Goal: Task Accomplishment & Management: Use online tool/utility

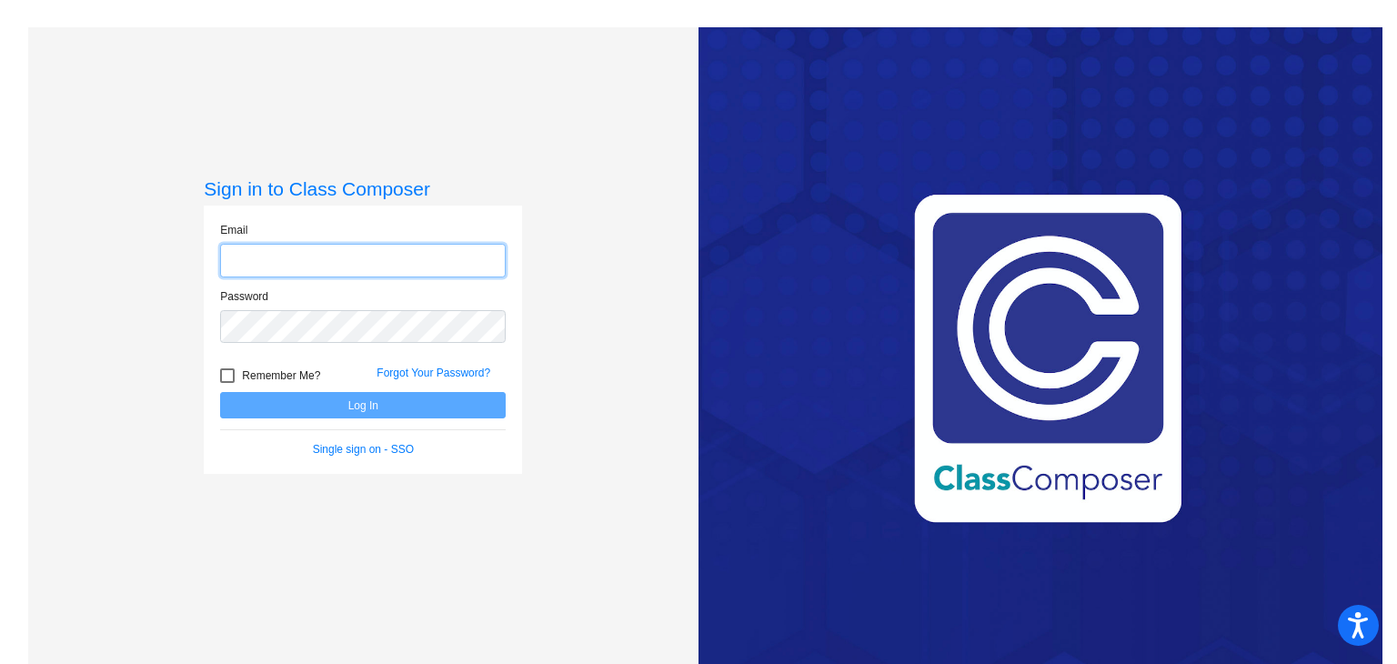
type input "[EMAIL_ADDRESS][DOMAIN_NAME]"
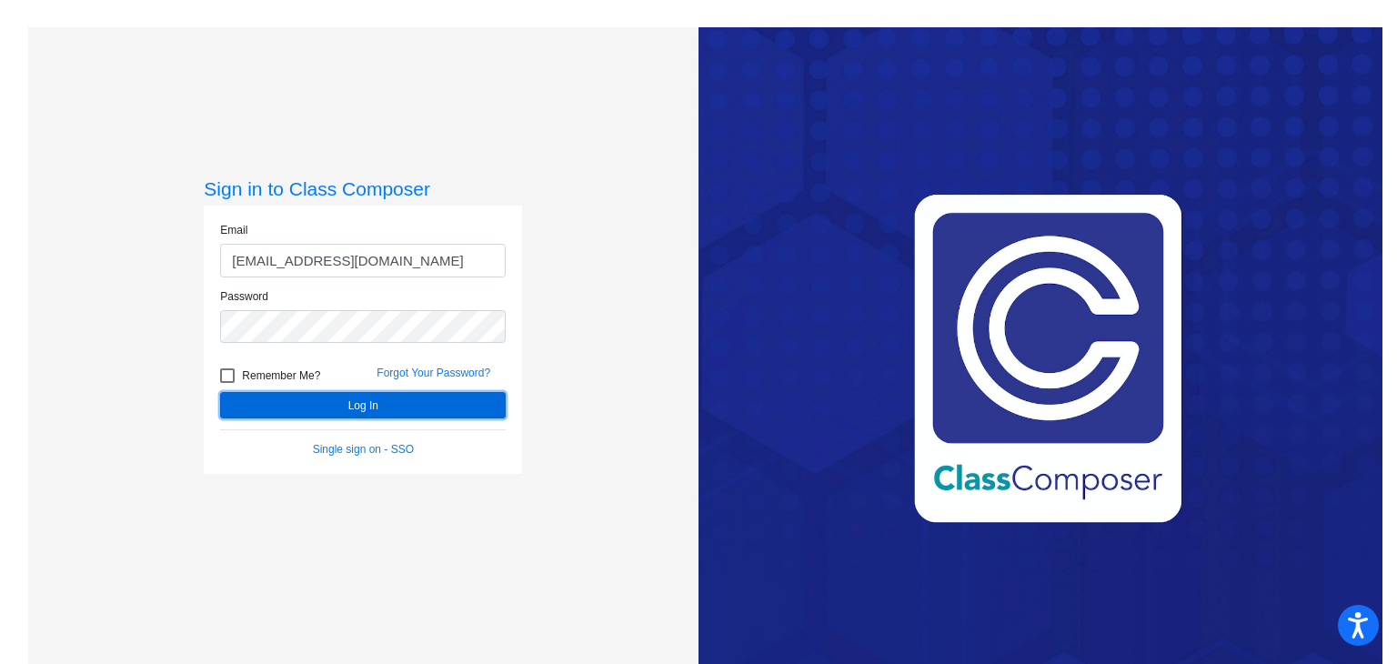
click at [395, 407] on button "Log In" at bounding box center [363, 405] width 286 height 26
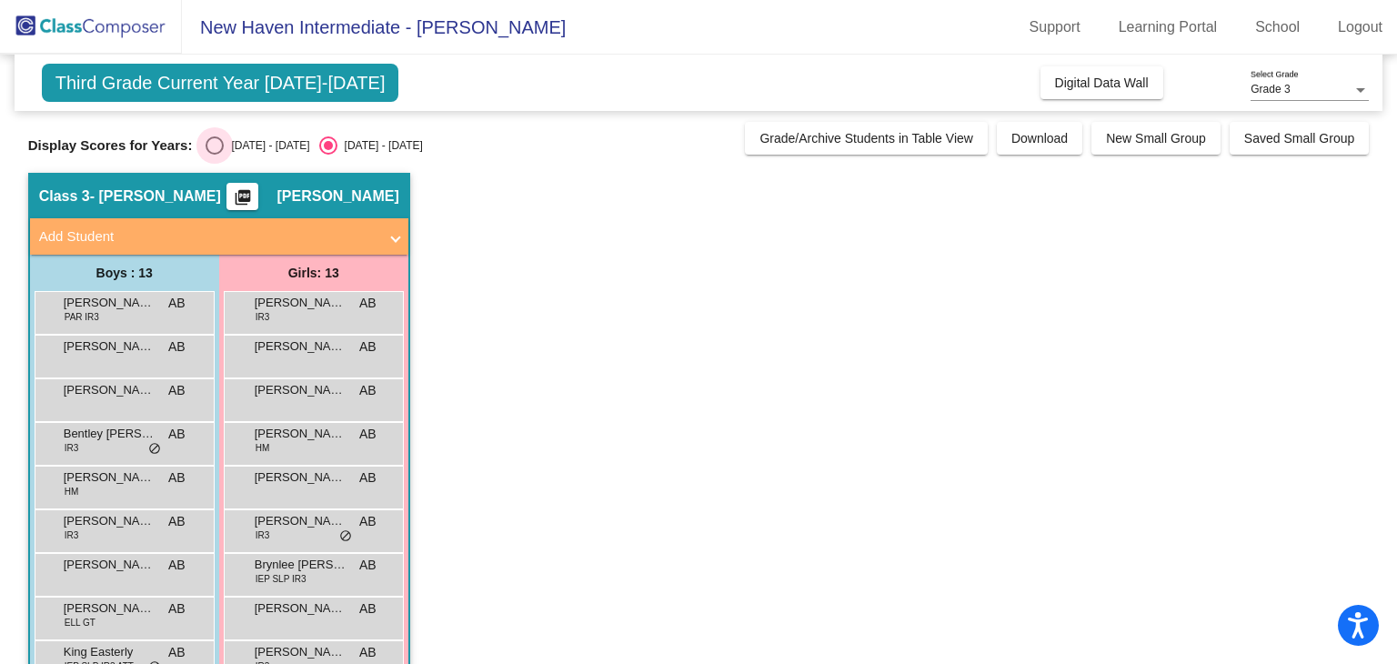
click at [237, 149] on div "[DATE] - [DATE]" at bounding box center [267, 145] width 86 height 16
click at [215, 155] on input "[DATE] - [DATE]" at bounding box center [214, 155] width 1 height 1
radio input "true"
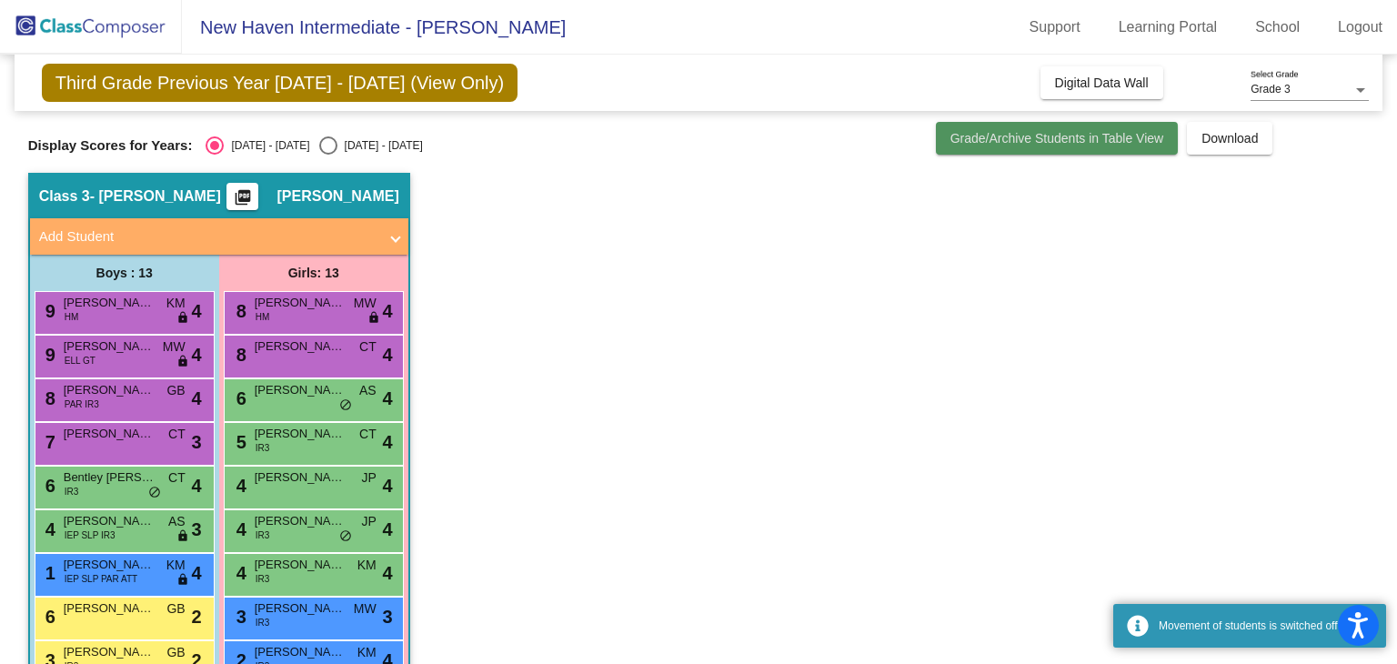
click at [955, 142] on span "Grade/Archive Students in Table View" at bounding box center [1058, 138] width 214 height 15
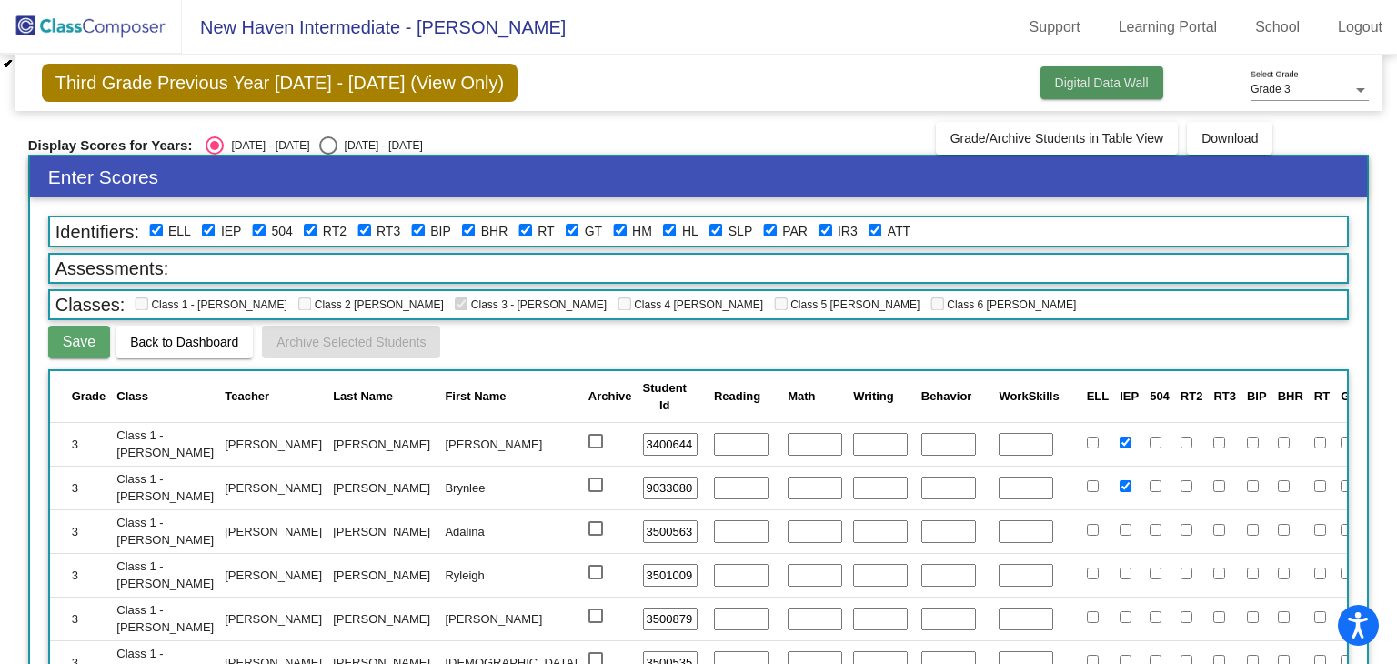
click at [1055, 86] on span "Digital Data Wall" at bounding box center [1102, 83] width 94 height 15
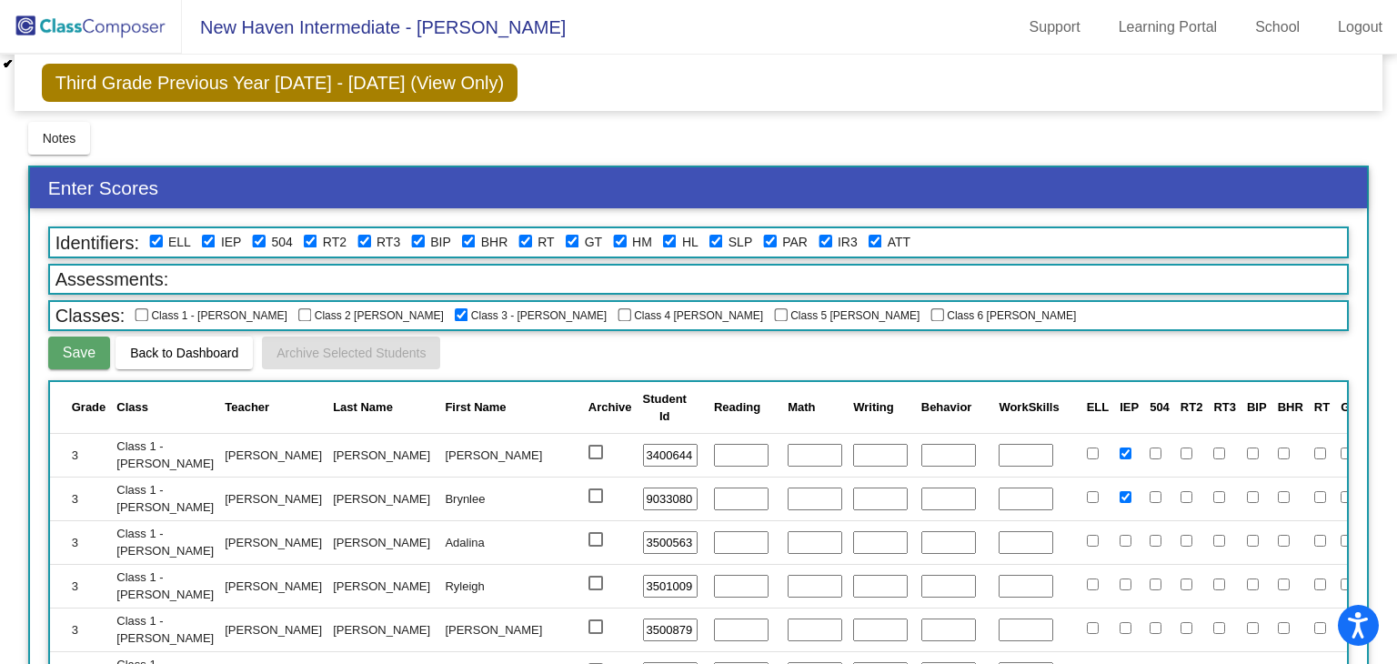
click at [80, 34] on img at bounding box center [91, 27] width 182 height 54
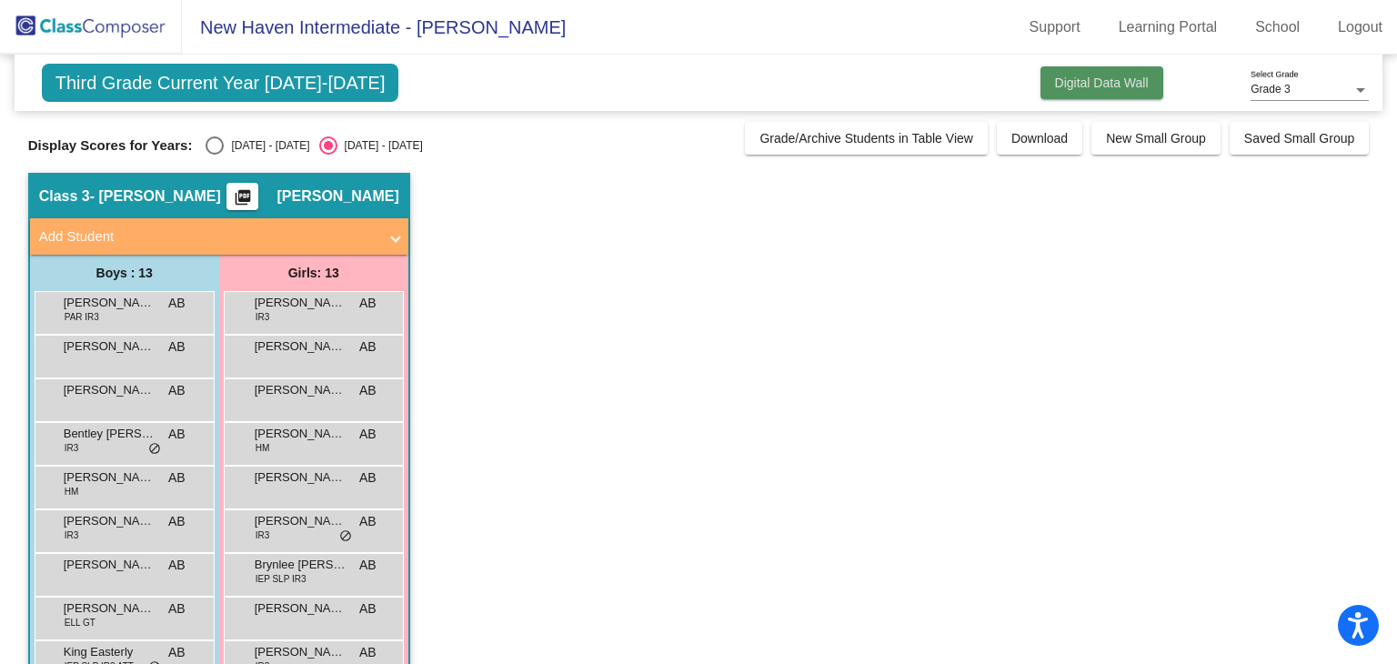
click at [1114, 96] on button "Digital Data Wall" at bounding box center [1102, 82] width 123 height 33
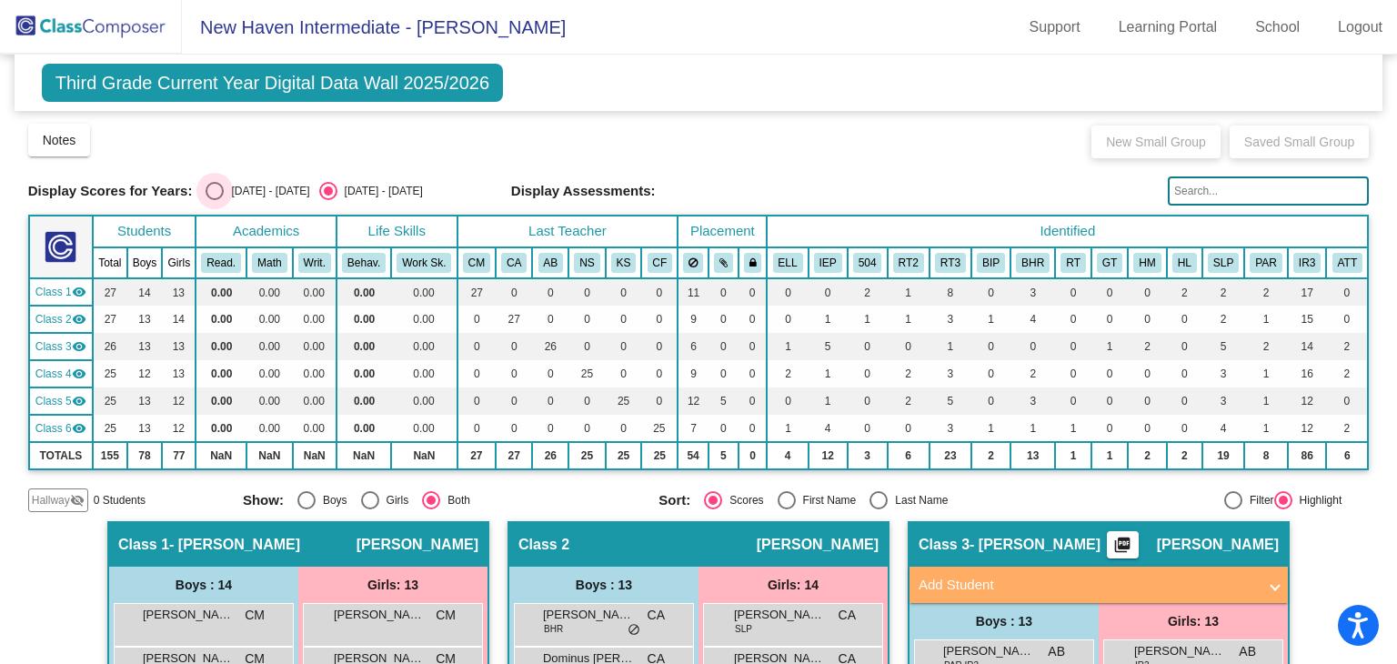
click at [224, 187] on div "[DATE] - [DATE]" at bounding box center [267, 191] width 86 height 16
click at [215, 200] on input "[DATE] - [DATE]" at bounding box center [214, 200] width 1 height 1
radio input "true"
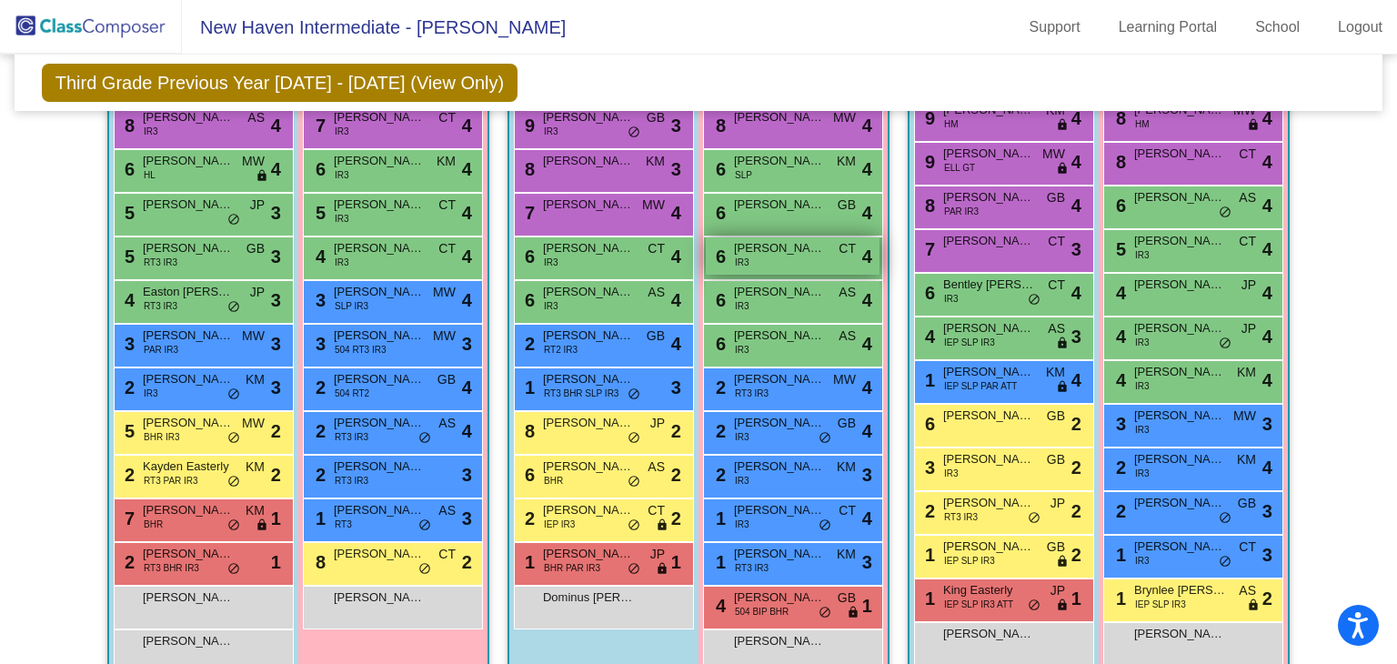
scroll to position [539, 0]
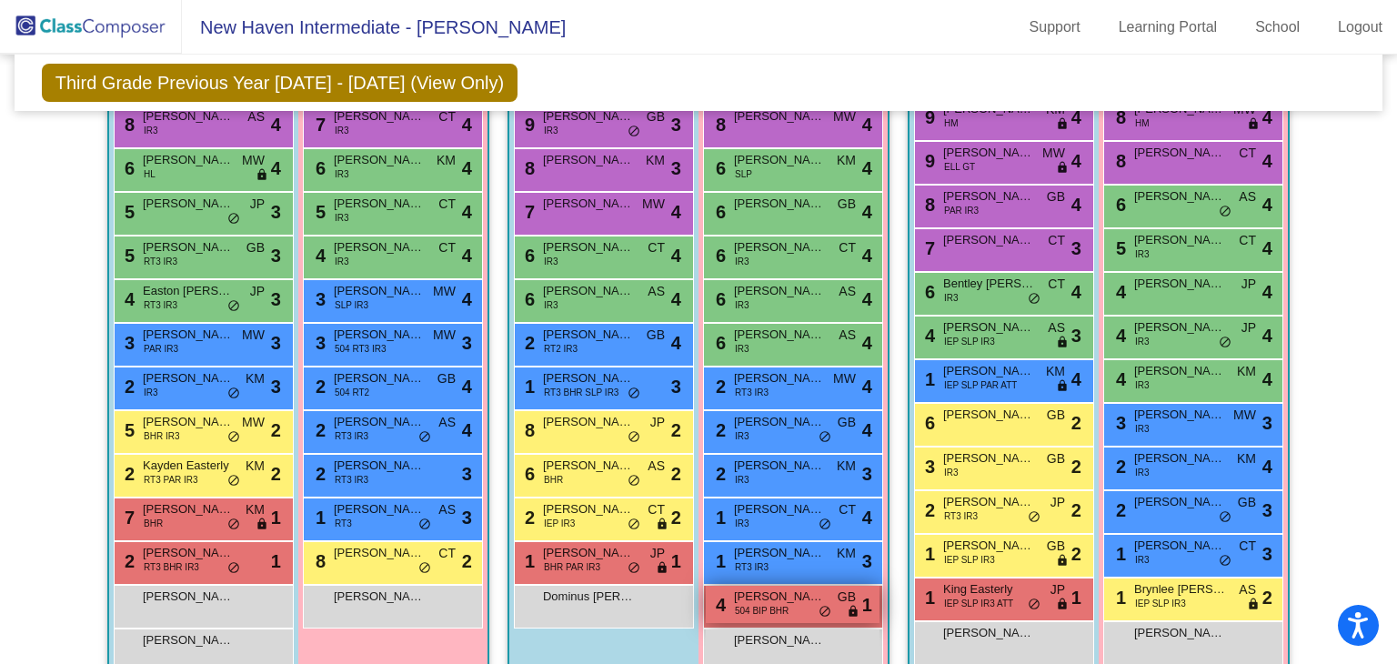
click at [769, 588] on span "[PERSON_NAME]" at bounding box center [779, 597] width 91 height 18
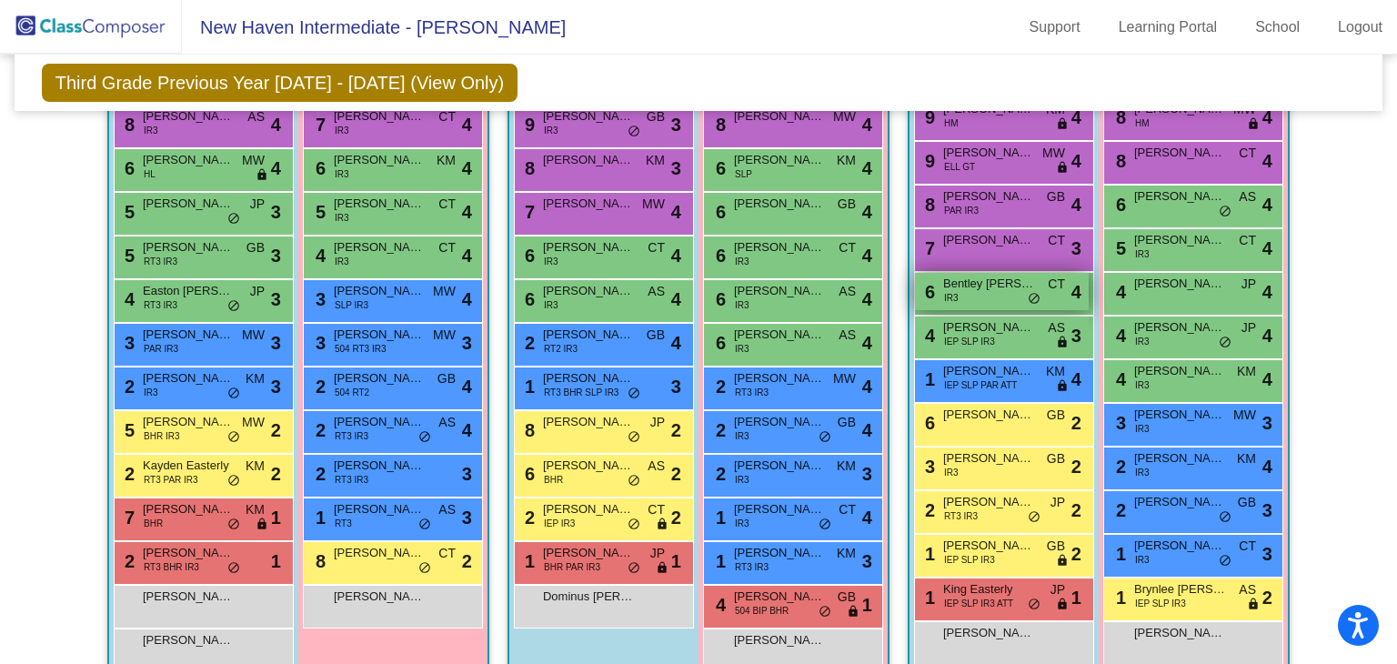
scroll to position [436, 0]
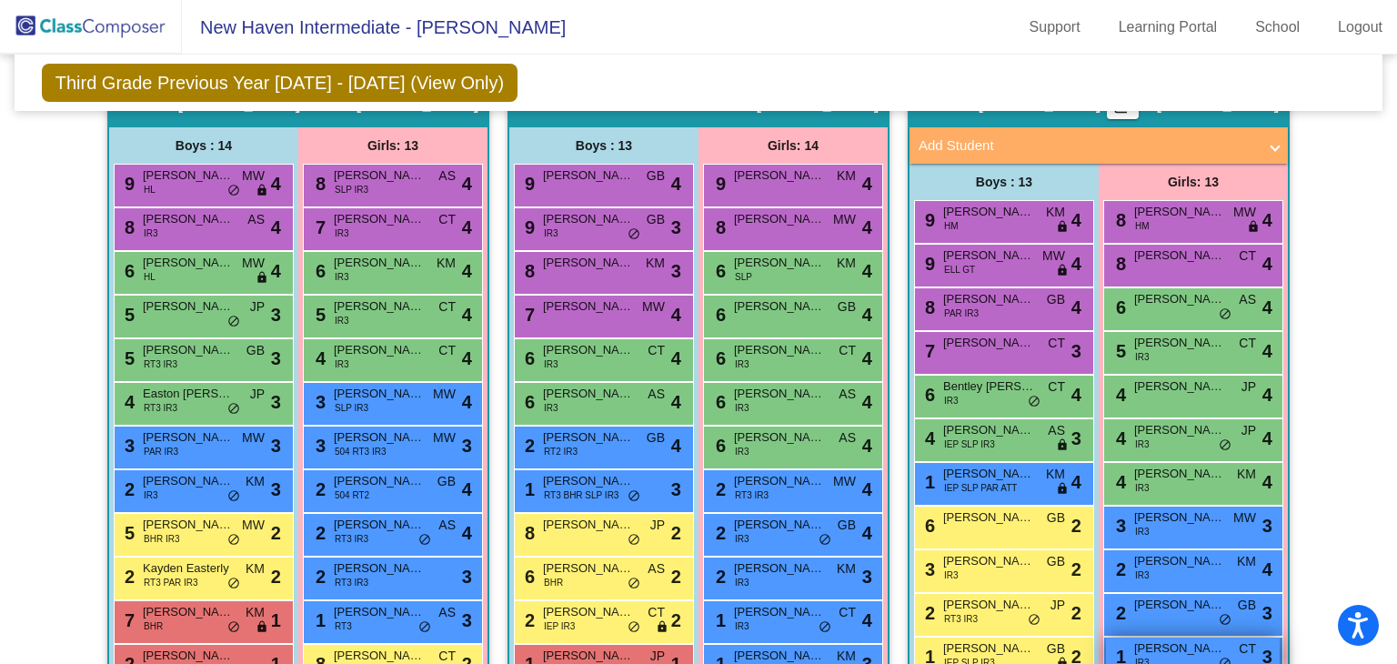
click at [1163, 640] on span "[PERSON_NAME]" at bounding box center [1179, 649] width 91 height 18
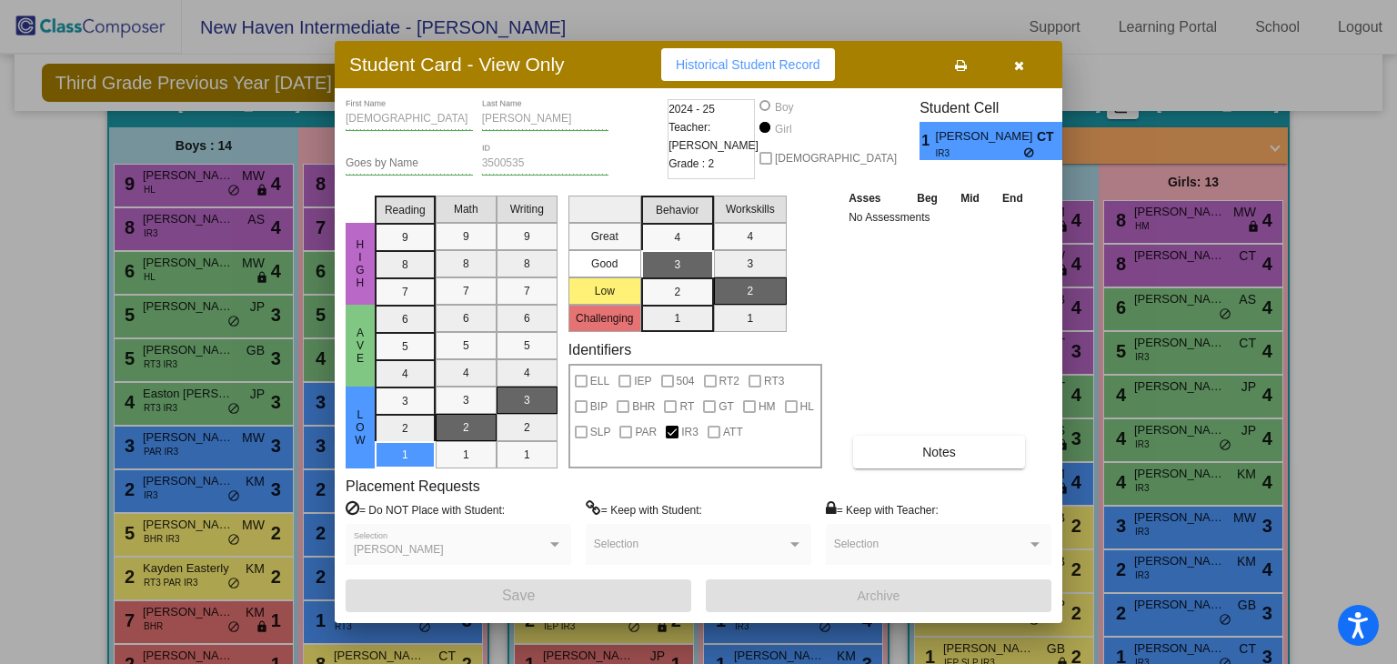
click at [1261, 442] on div at bounding box center [698, 332] width 1397 height 664
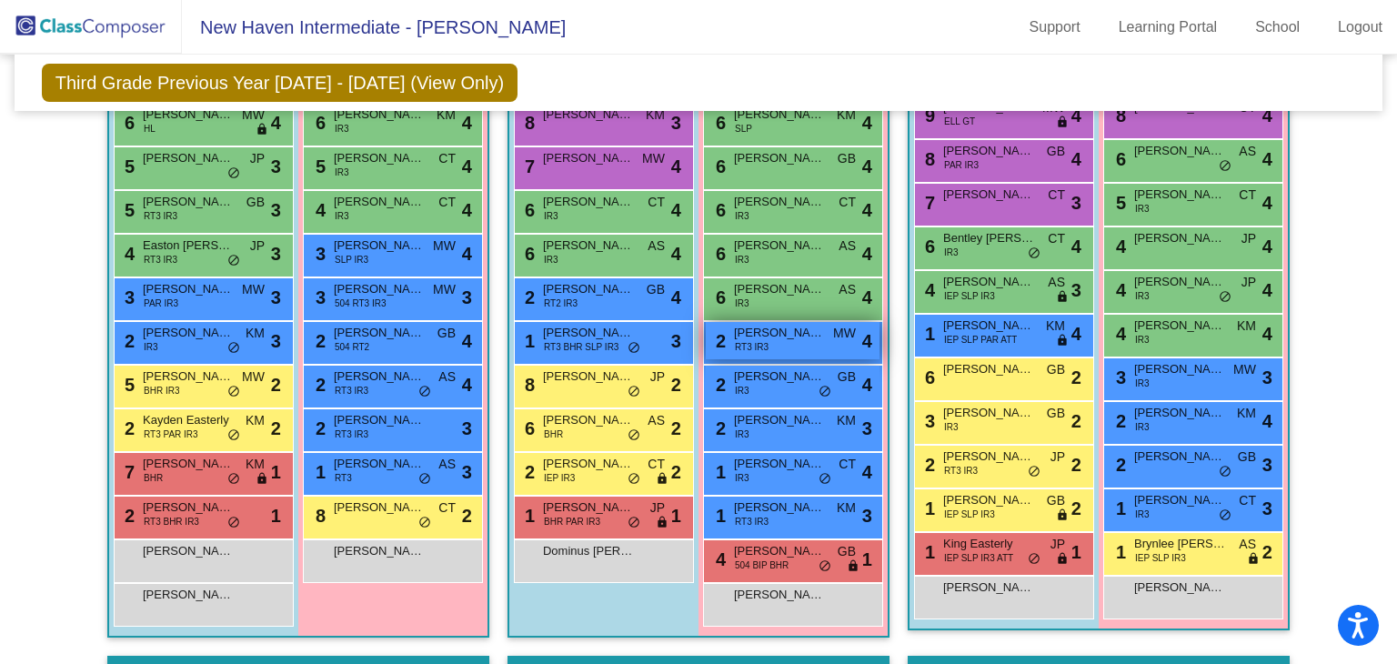
scroll to position [585, 0]
